Goal: Information Seeking & Learning: Learn about a topic

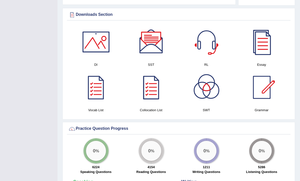
scroll to position [278, 0]
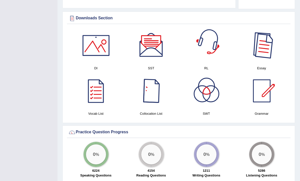
click at [254, 48] on div at bounding box center [262, 45] width 35 height 35
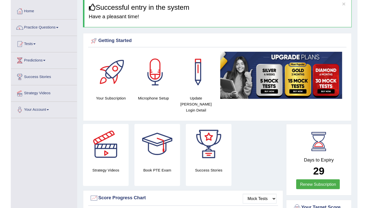
scroll to position [0, 0]
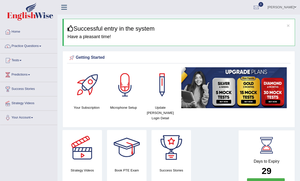
click at [214, 26] on h3 "Successful entry in the system" at bounding box center [180, 28] width 224 height 7
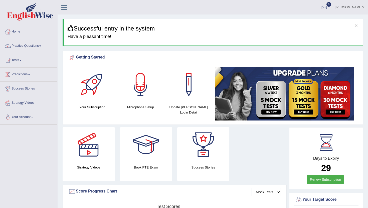
click at [33, 43] on link "Practice Questions" at bounding box center [28, 45] width 57 height 13
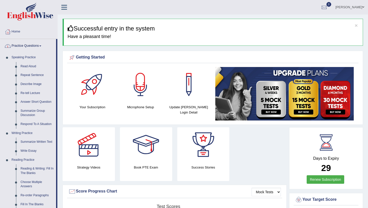
click at [32, 44] on link "Practice Questions" at bounding box center [28, 45] width 56 height 13
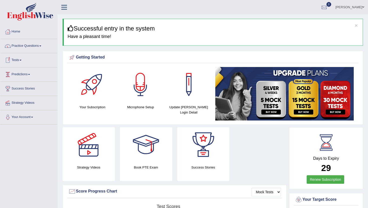
click at [21, 61] on link "Tests" at bounding box center [28, 59] width 57 height 13
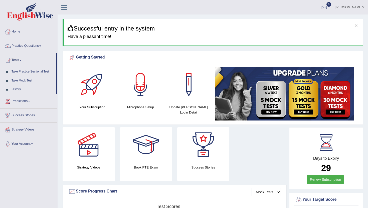
click at [21, 60] on link "Tests" at bounding box center [28, 59] width 56 height 13
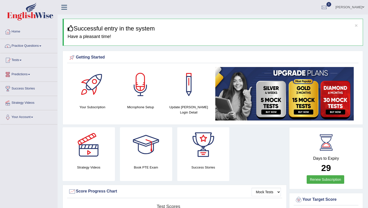
click at [22, 75] on link "Predictions" at bounding box center [28, 74] width 57 height 13
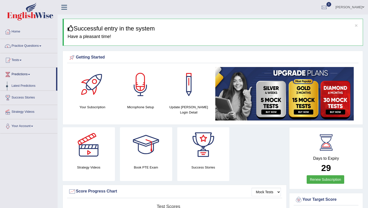
click at [28, 73] on link "Predictions" at bounding box center [28, 74] width 56 height 13
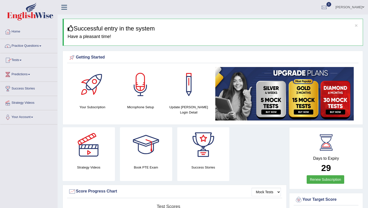
click at [23, 59] on link "Tests" at bounding box center [28, 59] width 57 height 13
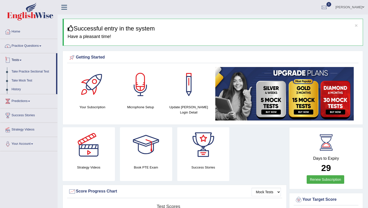
click at [22, 60] on span at bounding box center [21, 60] width 2 height 1
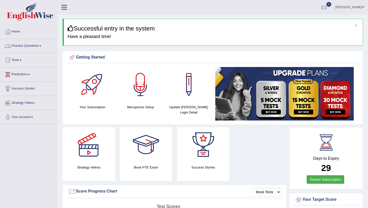
click at [34, 45] on link "Practice Questions" at bounding box center [28, 45] width 57 height 13
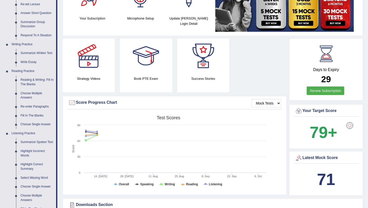
scroll to position [90, 0]
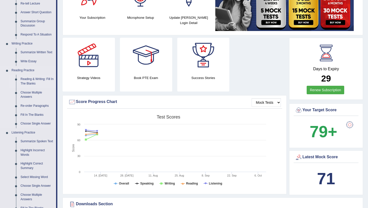
click at [32, 80] on link "Reading & Writing: Fill In The Blanks" at bounding box center [37, 81] width 38 height 13
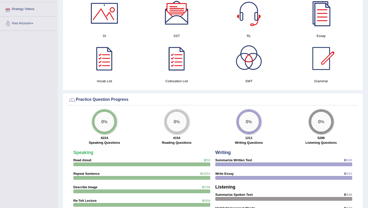
scroll to position [318, 0]
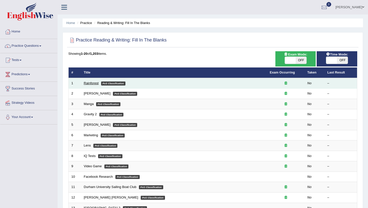
click at [95, 84] on link "Rainforest" at bounding box center [91, 83] width 15 height 4
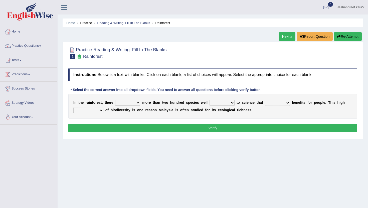
click at [135, 101] on select "have can be has is" at bounding box center [127, 103] width 25 height 6
select select "is"
click at [216, 103] on select "knowing known knew know" at bounding box center [222, 103] width 25 height 6
select select "known"
click at [277, 101] on select "contain contained containing contains" at bounding box center [277, 103] width 25 height 6
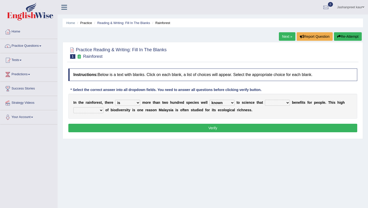
select select "contain"
click at [95, 109] on select "condensation conjunction continuity complexity" at bounding box center [88, 110] width 30 height 6
select select "conjunction"
click at [121, 125] on button "Verify" at bounding box center [212, 128] width 289 height 9
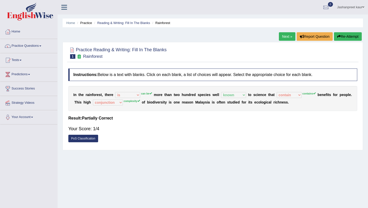
click at [287, 38] on link "Next »" at bounding box center [287, 36] width 17 height 9
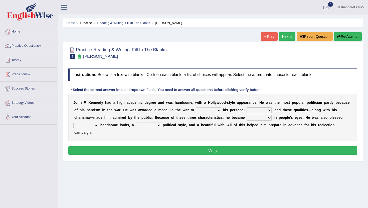
click at [212, 109] on select "prove show evidence upthrow" at bounding box center [208, 110] width 25 height 6
select select "show"
click at [257, 108] on select "passion courage charm liking" at bounding box center [259, 110] width 25 height 6
select select "courage"
click at [259, 118] on select "iconic ironic identical impotent" at bounding box center [259, 118] width 25 height 6
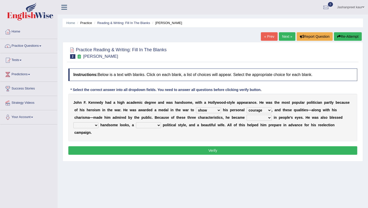
select select "iconic"
click at [259, 118] on select "iconic ironic identical impotent" at bounding box center [259, 118] width 25 height 6
click at [91, 127] on select "with in upon to" at bounding box center [85, 125] width 25 height 6
select select "with"
click at [150, 125] on select "mending mends mended mend" at bounding box center [148, 125] width 25 height 6
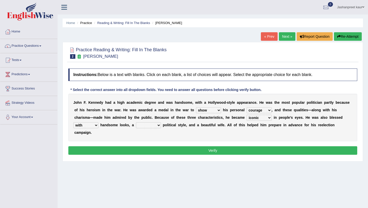
select select "mended"
click at [176, 151] on button "Verify" at bounding box center [212, 150] width 289 height 9
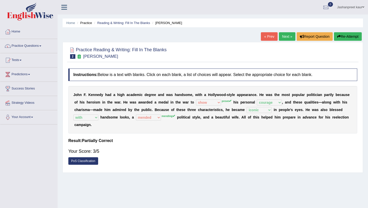
click at [290, 36] on link "Next »" at bounding box center [287, 36] width 17 height 9
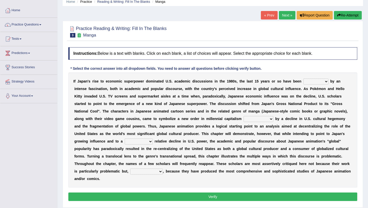
scroll to position [22, 0]
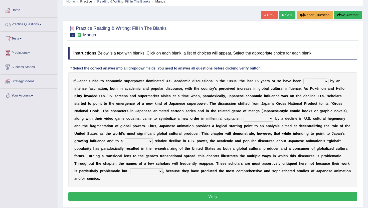
click at [312, 81] on select "marked dedicated made inspired" at bounding box center [315, 81] width 25 height 6
click at [314, 81] on select "marked dedicated made inspired" at bounding box center [315, 81] width 25 height 6
click at [31, 23] on link "Practice Questions" at bounding box center [28, 24] width 57 height 13
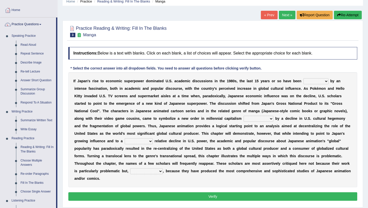
click at [31, 23] on link "Practice Questions" at bounding box center [28, 24] width 56 height 13
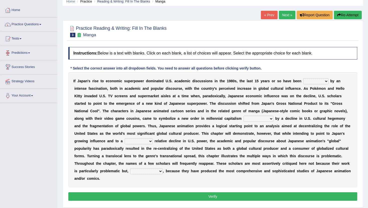
click at [29, 55] on link "Predictions" at bounding box center [28, 52] width 57 height 13
click at [29, 55] on link "Predictions" at bounding box center [28, 52] width 56 height 13
click at [18, 10] on link "Home" at bounding box center [28, 9] width 57 height 13
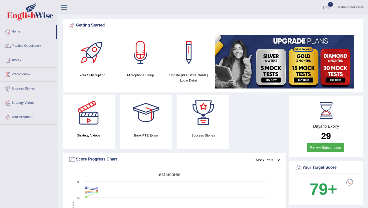
click at [38, 47] on link "Practice Questions" at bounding box center [28, 45] width 57 height 13
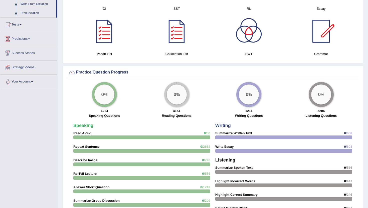
scroll to position [278, 0]
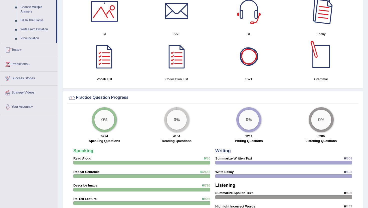
click at [317, 10] on div at bounding box center [321, 11] width 35 height 35
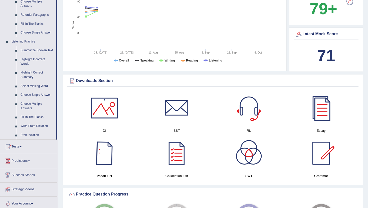
scroll to position [0, 0]
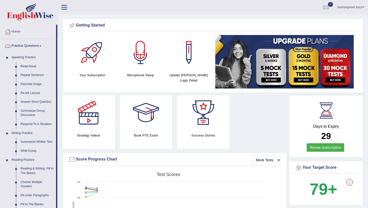
click at [23, 31] on link "Home" at bounding box center [28, 31] width 56 height 13
